Goal: Information Seeking & Learning: Learn about a topic

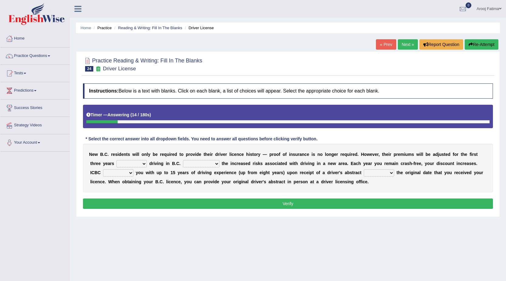
click at [136, 164] on select "within among against of" at bounding box center [131, 163] width 30 height 7
select select "of"
click at [116, 160] on select "within among against of" at bounding box center [131, 163] width 30 height 7
click at [205, 164] on select "depending on as for due to thanks to" at bounding box center [201, 163] width 36 height 7
select select "due to"
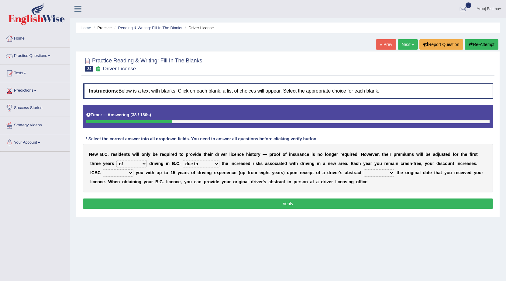
click at [183, 160] on select "depending on as for due to thanks to" at bounding box center [201, 163] width 36 height 7
click at [122, 173] on select "credited crediting credit will credit" at bounding box center [118, 172] width 30 height 7
select select "will credit"
click at [103, 169] on select "credited crediting credit will credit" at bounding box center [118, 172] width 30 height 7
click at [383, 173] on select "showing show shows shown" at bounding box center [379, 172] width 30 height 7
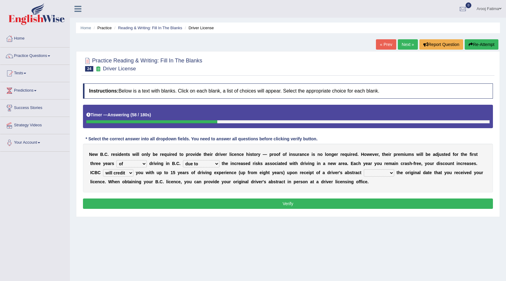
select select "showing"
click at [364, 169] on select "showing show shows shown" at bounding box center [379, 172] width 30 height 7
click at [290, 203] on button "Verify" at bounding box center [288, 203] width 410 height 10
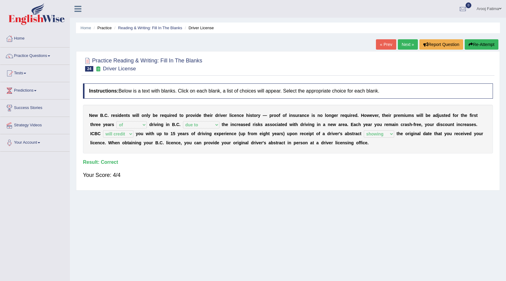
click at [404, 46] on link "Next »" at bounding box center [408, 44] width 20 height 10
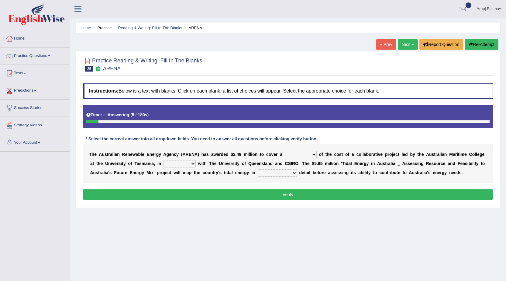
click at [302, 154] on select "wholesome total portion worth" at bounding box center [301, 154] width 32 height 7
select select "portion"
click at [285, 151] on select "wholesome total portion worth" at bounding box center [301, 154] width 32 height 7
click at [314, 155] on select "wholesome total portion worth" at bounding box center [301, 154] width 32 height 7
click at [191, 163] on select "disguise contrast partnership revenge" at bounding box center [180, 163] width 32 height 7
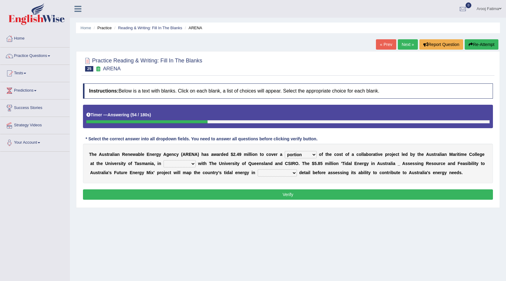
click at [217, 196] on button "Verify" at bounding box center [288, 194] width 410 height 10
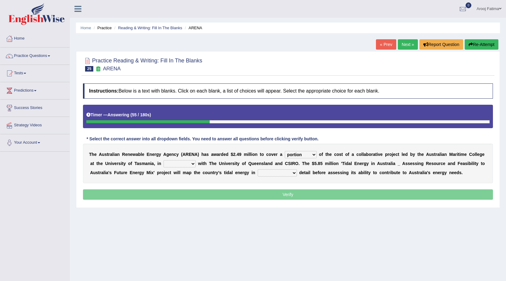
click at [192, 164] on select "disguise contrast partnership revenge" at bounding box center [180, 163] width 32 height 7
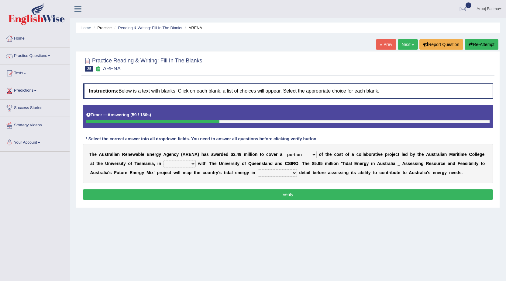
select select "disguise"
click at [164, 160] on select "disguise contrast partnership revenge" at bounding box center [180, 163] width 32 height 7
click at [192, 164] on select "disguise contrast partnership revenge" at bounding box center [180, 163] width 32 height 7
click at [249, 181] on div "T h e A u s t r a l i a n R e n e w a b l e E n e r g y A g e n c y ( A R E N A…" at bounding box center [288, 163] width 410 height 40
click at [287, 173] on select "unexpected unforgiven universal unprecedented" at bounding box center [277, 172] width 39 height 7
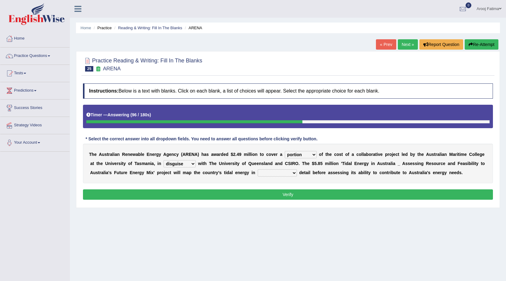
select select "unprecedented"
click at [258, 169] on select "unexpected unforgiven universal unprecedented" at bounding box center [277, 172] width 39 height 7
click at [187, 163] on select "disguise contrast partnership revenge" at bounding box center [180, 163] width 32 height 7
click at [276, 195] on button "Verify" at bounding box center [288, 194] width 410 height 10
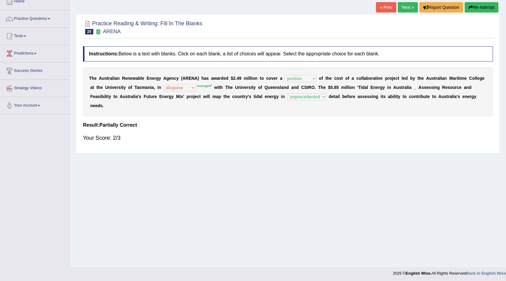
scroll to position [39, 0]
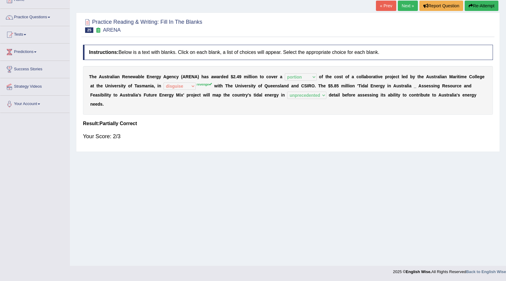
click at [406, 7] on link "Next »" at bounding box center [408, 6] width 20 height 10
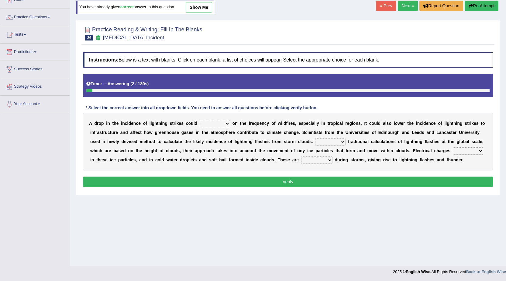
click at [216, 123] on select "dwell focus impact depend" at bounding box center [215, 123] width 30 height 7
select select "dwell"
click at [200, 120] on select "dwell focus impact depend" at bounding box center [215, 123] width 30 height 7
click at [336, 143] on select "Unlike Unless Except Besides" at bounding box center [330, 141] width 30 height 7
select select "Unlike"
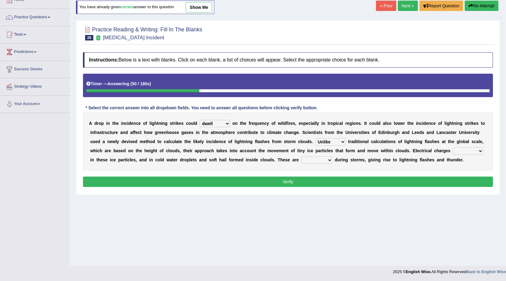
click at [315, 138] on select "Unlike Unless Except Besides" at bounding box center [330, 141] width 30 height 7
click at [479, 150] on select "run off build up mess up zoom in" at bounding box center [468, 150] width 30 height 7
select select "build up"
click at [453, 147] on select "run off build up mess up zoom in" at bounding box center [468, 150] width 30 height 7
click at [326, 160] on select "collected diverted rounded discharged" at bounding box center [316, 159] width 31 height 7
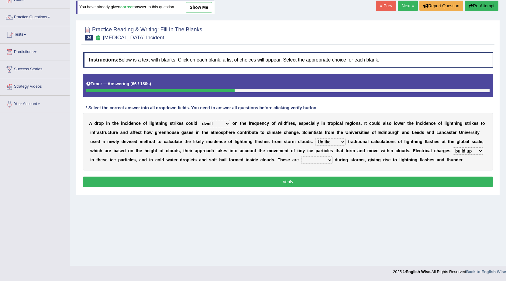
select select "discharged"
click at [301, 156] on select "collected diverted rounded discharged" at bounding box center [316, 159] width 31 height 7
click at [314, 186] on button "Verify" at bounding box center [288, 181] width 410 height 10
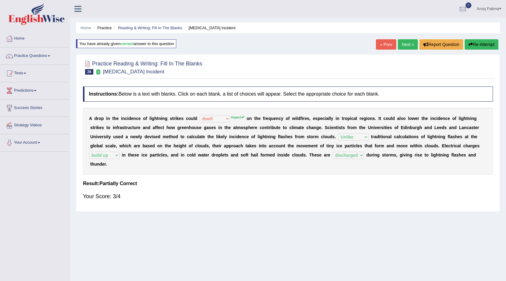
click at [403, 44] on link "Next »" at bounding box center [408, 44] width 20 height 10
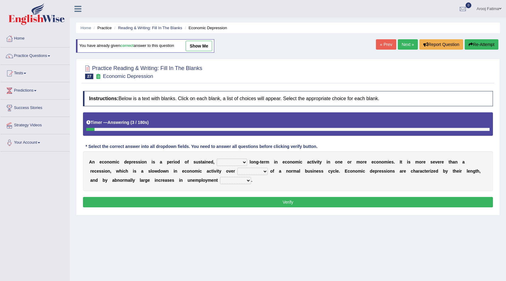
click at [239, 162] on select "variation promotion downturn reduction" at bounding box center [232, 161] width 30 height 7
select select "variation"
click at [217, 158] on select "variation promotion downturn reduction" at bounding box center [232, 161] width 30 height 7
click at [241, 161] on select "variation promotion downturn reduction" at bounding box center [232, 161] width 30 height 7
click at [360, 183] on div "A n e c o n o m i c d e p r e s s i o n i s a p e r i o d o f s u s t a i n e d…" at bounding box center [288, 171] width 410 height 40
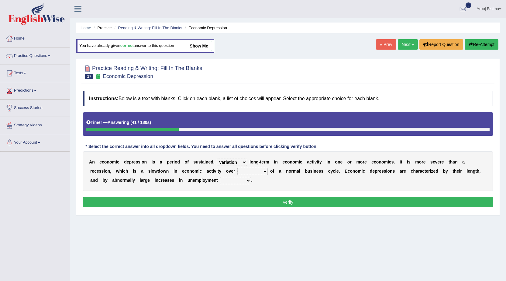
click at [259, 171] on select "an era the course a tally the year" at bounding box center [252, 171] width 30 height 7
select select "the year"
click at [237, 168] on select "an era the course a tally the year" at bounding box center [252, 171] width 30 height 7
click at [242, 180] on select "calculation bias ratio rate" at bounding box center [235, 180] width 31 height 7
select select "ratio"
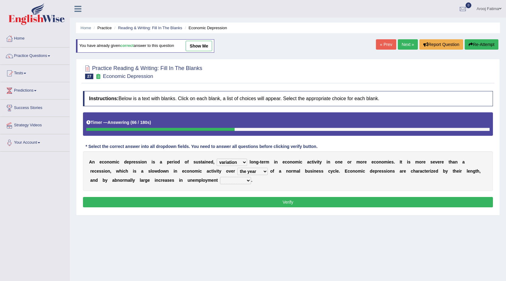
click at [220, 177] on select "calculation bias ratio rate" at bounding box center [235, 180] width 31 height 7
click at [294, 200] on button "Verify" at bounding box center [288, 202] width 410 height 10
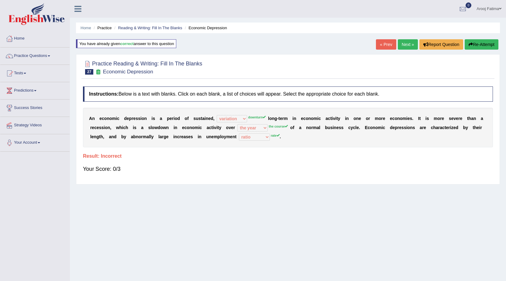
click at [501, 46] on div "Home Practice Reading & Writing: Fill In The Blanks Economic Depression You hav…" at bounding box center [288, 152] width 436 height 304
click at [493, 46] on button "Re-Attempt" at bounding box center [482, 44] width 34 height 10
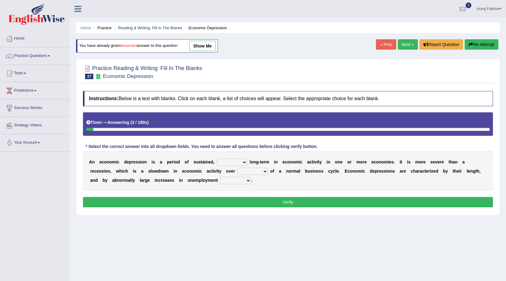
click at [237, 160] on select "variation promotion downturn reduction" at bounding box center [232, 161] width 30 height 7
select select "downturn"
click at [217, 158] on select "variation promotion downturn reduction" at bounding box center [232, 161] width 30 height 7
click at [261, 171] on select "an era the course a tally the year" at bounding box center [252, 171] width 30 height 7
select select "the course"
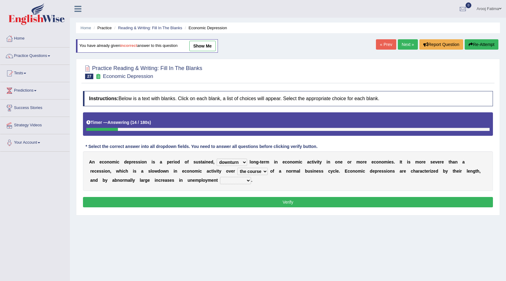
click at [237, 168] on select "an era the course a tally the year" at bounding box center [252, 171] width 30 height 7
click at [242, 180] on select "calculation bias ratio rate" at bounding box center [235, 180] width 31 height 7
select select "rate"
click at [220, 177] on select "calculation bias ratio rate" at bounding box center [235, 180] width 31 height 7
click at [287, 204] on button "Verify" at bounding box center [288, 202] width 410 height 10
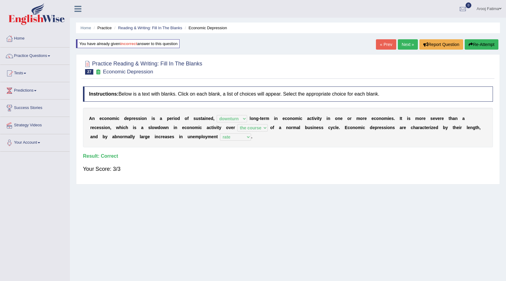
click at [403, 45] on link "Next »" at bounding box center [408, 44] width 20 height 10
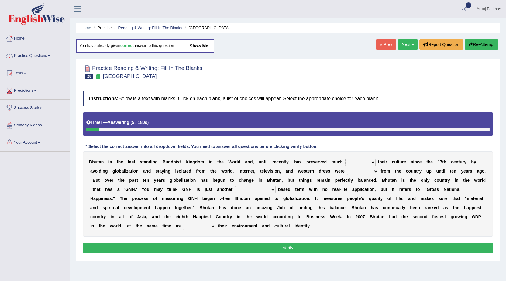
click at [361, 162] on select "of about to for" at bounding box center [360, 161] width 30 height 7
select select "about"
click at [345, 158] on select "of about to for" at bounding box center [360, 161] width 30 height 7
click at [363, 172] on select "summoned observed displayed banned" at bounding box center [362, 171] width 31 height 7
select select "banned"
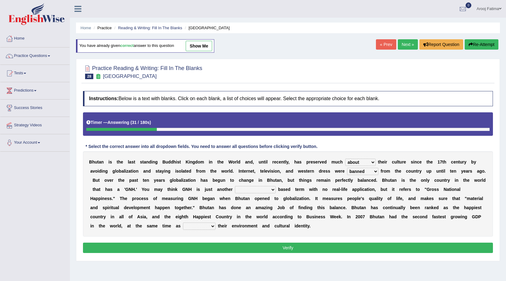
click at [347, 168] on select "summoned observed displayed banned" at bounding box center [362, 171] width 31 height 7
click at [268, 189] on select "statistically barely overwhelmingly roughly" at bounding box center [255, 189] width 41 height 7
select select "roughly"
click at [235, 186] on select "statistically barely overwhelmingly roughly" at bounding box center [255, 189] width 41 height 7
click at [209, 225] on select "demeaning intruding maintaining mourning" at bounding box center [199, 225] width 33 height 7
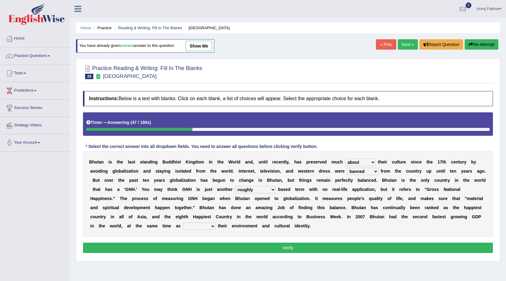
select select "maintaining"
click at [183, 222] on select "demeaning intruding maintaining mourning" at bounding box center [199, 225] width 33 height 7
click at [295, 246] on button "Verify" at bounding box center [288, 247] width 410 height 10
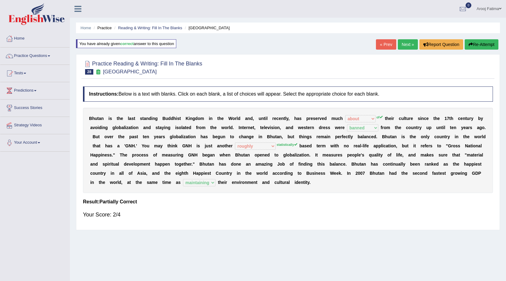
click at [481, 45] on button "Re-Attempt" at bounding box center [482, 44] width 34 height 10
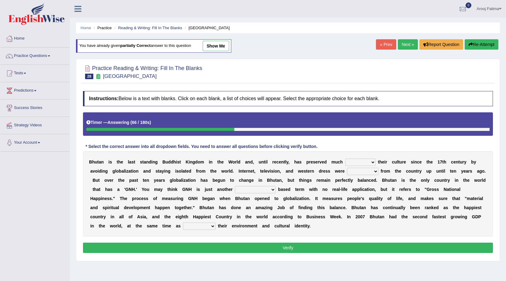
click at [371, 162] on select "of about to for" at bounding box center [360, 161] width 30 height 7
select select "of"
click at [345, 158] on select "of about to for" at bounding box center [360, 161] width 30 height 7
click at [364, 170] on select "summoned observed displayed banned" at bounding box center [362, 171] width 31 height 7
select select "banned"
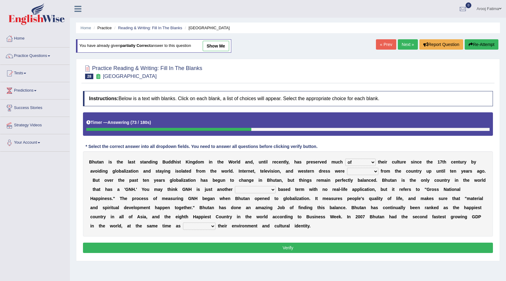
click at [347, 168] on select "summoned observed displayed banned" at bounding box center [362, 171] width 31 height 7
click at [259, 190] on select "statistically barely overwhelmingly roughly" at bounding box center [255, 189] width 41 height 7
select select "statistically"
click at [235, 186] on select "statistically barely overwhelmingly roughly" at bounding box center [255, 189] width 41 height 7
click at [210, 227] on select "demeaning intruding maintaining mourning" at bounding box center [199, 225] width 33 height 7
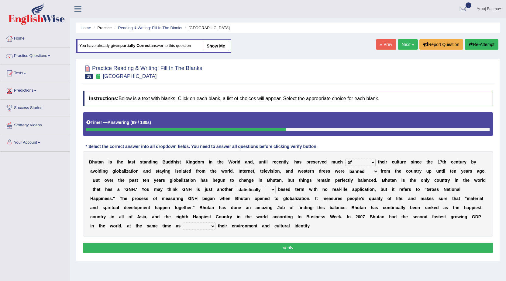
select select "maintaining"
click at [183, 222] on select "demeaning intruding maintaining mourning" at bounding box center [199, 225] width 33 height 7
click at [295, 246] on button "Verify" at bounding box center [288, 247] width 410 height 10
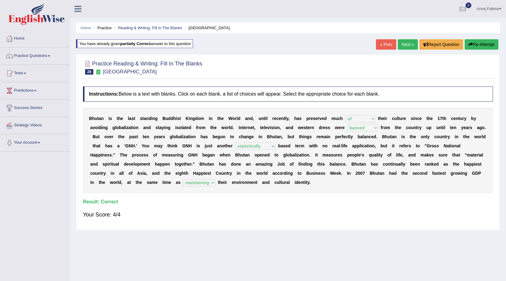
click at [403, 45] on link "Next »" at bounding box center [408, 44] width 20 height 10
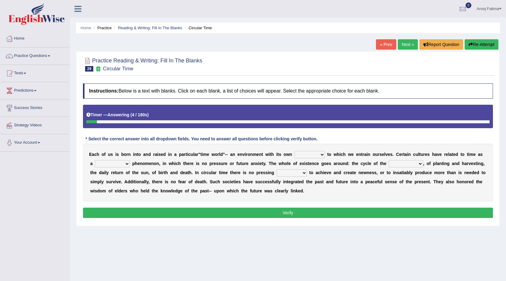
click at [316, 154] on select "area shape rhythm inclination" at bounding box center [310, 154] width 30 height 7
select select "rhythm"
click at [295, 151] on select "area shape rhythm inclination" at bounding box center [310, 154] width 30 height 7
click at [314, 155] on select "area shape rhythm inclination" at bounding box center [310, 154] width 30 height 7
click at [443, 145] on div "E a c h o f u s i s b o r n i n t o a n d r a i s e d i n a p a r t i c u l a r…" at bounding box center [288, 172] width 410 height 58
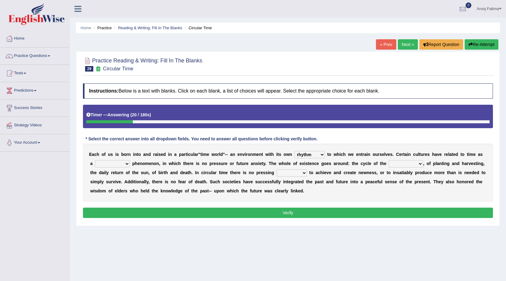
click at [127, 163] on select "cyclical conventional recycling cylindrical" at bounding box center [112, 163] width 35 height 7
select select "conventional"
click at [95, 160] on select "cyclical conventional recycling cylindrical" at bounding box center [112, 163] width 35 height 7
click at [411, 163] on select "days seasons arrangement periods" at bounding box center [406, 163] width 34 height 7
select select "seasons"
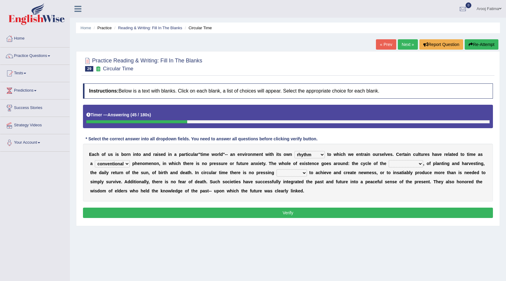
click at [389, 160] on select "days seasons arrangement periods" at bounding box center [406, 163] width 34 height 7
click at [293, 173] on select "issue point cause need" at bounding box center [292, 172] width 30 height 7
click at [277, 169] on select "issue point cause need" at bounding box center [292, 172] width 30 height 7
click at [298, 173] on select "issue point cause need" at bounding box center [292, 172] width 30 height 7
select select "need"
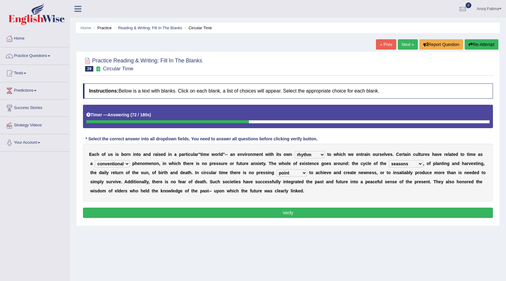
click at [277, 169] on select "issue point cause need" at bounding box center [292, 172] width 30 height 7
click at [346, 222] on div "Instructions: Below is a text with blanks. Click on each blank, a list of choic…" at bounding box center [287, 151] width 413 height 142
click at [345, 216] on button "Verify" at bounding box center [288, 212] width 410 height 10
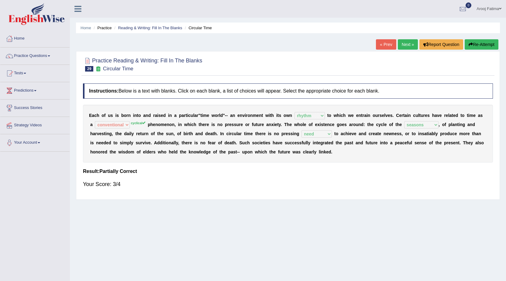
click at [406, 44] on link "Next »" at bounding box center [408, 44] width 20 height 10
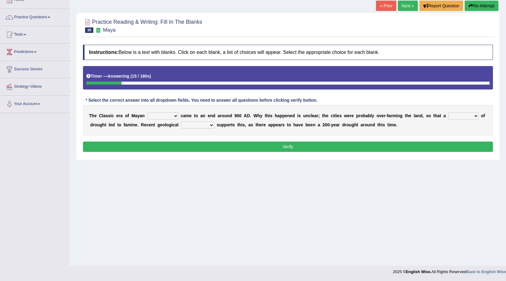
select select "community"
click at [147, 112] on select "community society civilization class" at bounding box center [162, 115] width 31 height 7
click at [469, 114] on select "time period range phase" at bounding box center [463, 115] width 30 height 7
click at [448, 112] on select "time period range phase" at bounding box center [463, 115] width 30 height 7
click at [472, 113] on select "time period range phase" at bounding box center [463, 115] width 30 height 7
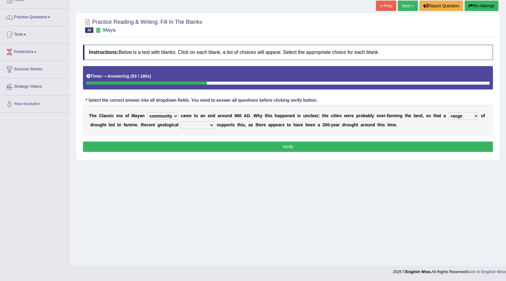
select select "period"
click at [448, 112] on select "time period range phase" at bounding box center [463, 115] width 30 height 7
click at [207, 126] on select "research test examination exploitation" at bounding box center [197, 124] width 33 height 7
select select "research"
click at [181, 121] on select "research test examination exploitation" at bounding box center [197, 124] width 33 height 7
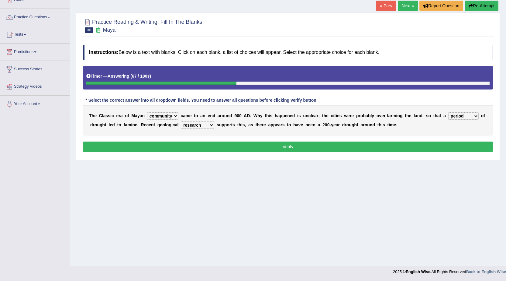
click at [295, 147] on button "Verify" at bounding box center [288, 146] width 410 height 10
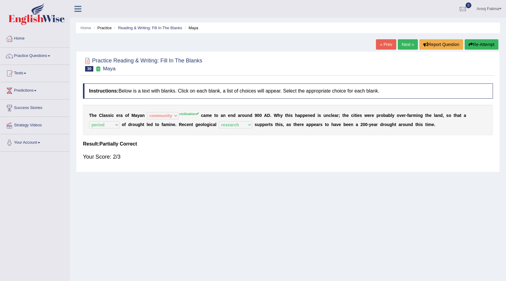
click at [402, 46] on link "Next »" at bounding box center [408, 44] width 20 height 10
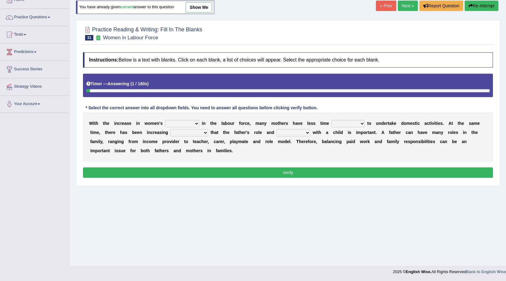
click at [186, 123] on select "attendance substitution participation definition" at bounding box center [182, 123] width 34 height 7
select select "participation"
click at [165, 120] on select "attendance substitution participation definition" at bounding box center [182, 123] width 34 height 7
click at [353, 122] on select "available related consumable useful" at bounding box center [348, 123] width 33 height 7
select select "available"
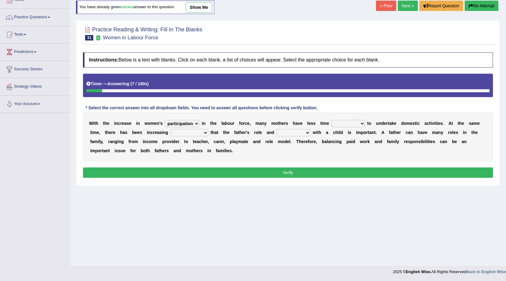
click at [332, 120] on select "available related consumable useful" at bounding box center [348, 123] width 33 height 7
click at [195, 134] on select "recognition discrimination resolution recreation" at bounding box center [190, 132] width 38 height 7
select select "recognition"
click at [171, 129] on select "recognition discrimination resolution recreation" at bounding box center [190, 132] width 38 height 7
click at [301, 133] on select "scholarship realtionship worship employment" at bounding box center [294, 132] width 34 height 7
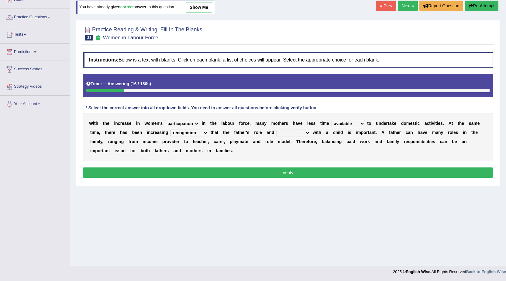
select select "realtionship"
click at [277, 129] on select "scholarship realtionship worship employment" at bounding box center [294, 132] width 34 height 7
click at [257, 169] on button "Verify" at bounding box center [288, 172] width 410 height 10
